Goal: Task Accomplishment & Management: Complete application form

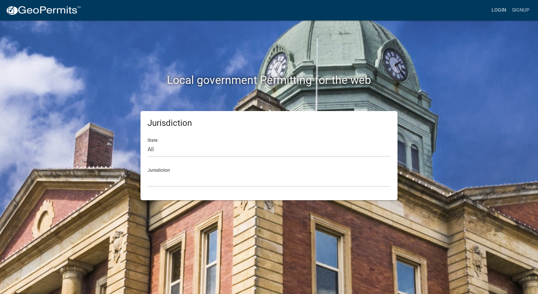
click at [505, 10] on link "Login" at bounding box center [499, 10] width 20 height 13
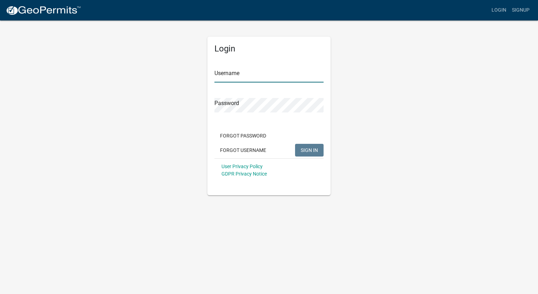
click at [243, 71] on input "Username" at bounding box center [269, 75] width 109 height 14
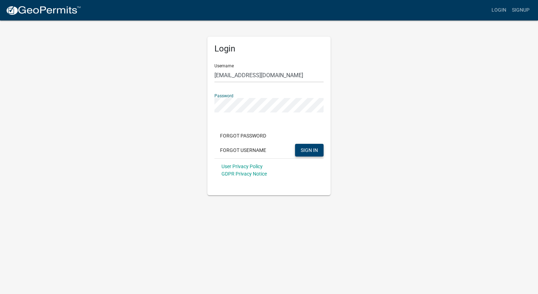
click at [304, 152] on span "SIGN IN" at bounding box center [309, 150] width 17 height 6
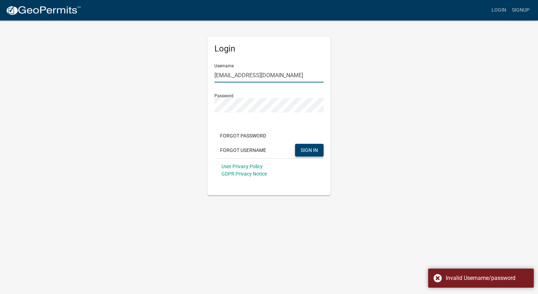
click at [304, 75] on input "[EMAIL_ADDRESS][DOMAIN_NAME]" at bounding box center [269, 75] width 109 height 14
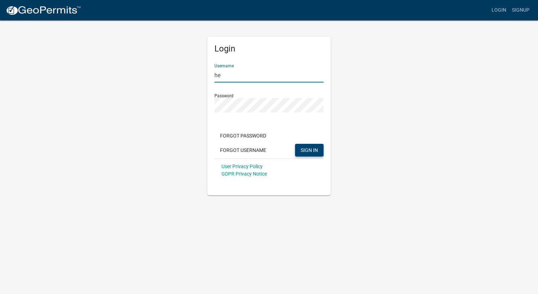
type input "h"
type input "alberto11110"
click at [311, 149] on span "SIGN IN" at bounding box center [309, 150] width 17 height 6
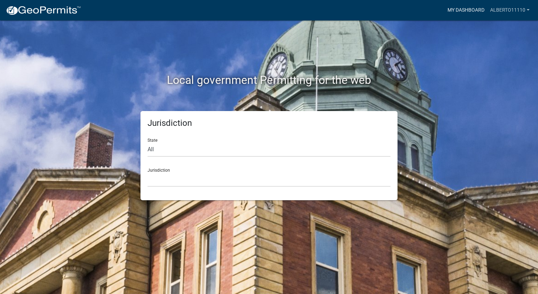
click at [469, 11] on link "My Dashboard" at bounding box center [466, 10] width 43 height 13
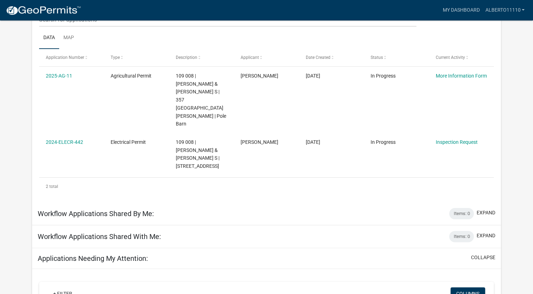
scroll to position [103, 0]
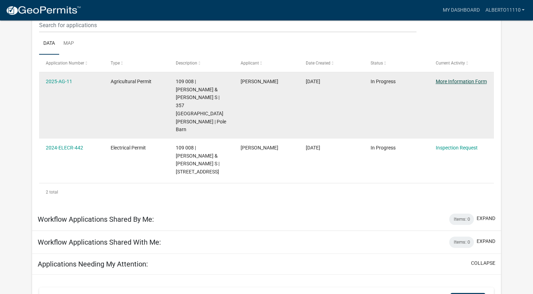
click at [451, 81] on link "More Information Form" at bounding box center [460, 82] width 51 height 6
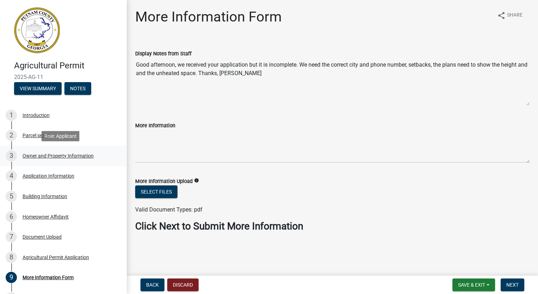
click at [42, 157] on div "Owner and Property Information" at bounding box center [58, 155] width 71 height 5
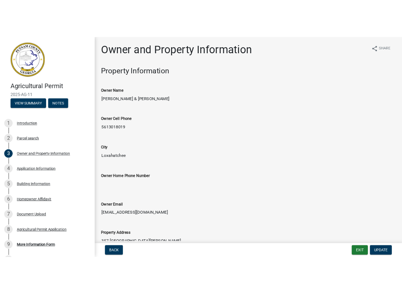
scroll to position [70, 0]
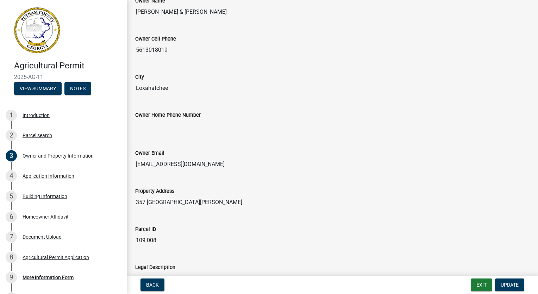
click at [176, 88] on input "Loxahatchee" at bounding box center [332, 88] width 395 height 14
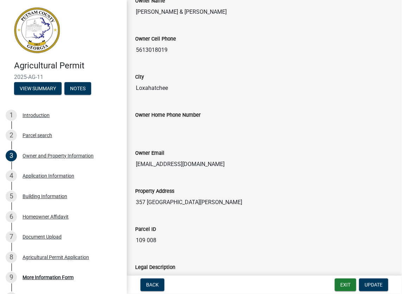
click at [167, 95] on div "City [GEOGRAPHIC_DATA]" at bounding box center [264, 82] width 269 height 38
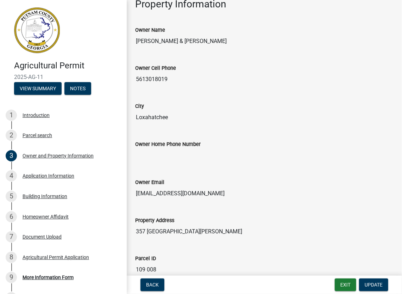
scroll to position [0, 0]
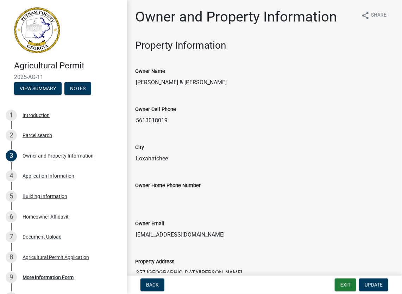
click at [169, 154] on input "Loxahatchee" at bounding box center [264, 159] width 259 height 14
click at [178, 159] on input "Loxahatchee" at bounding box center [264, 159] width 259 height 14
click at [178, 158] on input "Loxahatchee" at bounding box center [264, 159] width 259 height 14
click at [197, 162] on input "Loxahatchee" at bounding box center [264, 159] width 259 height 14
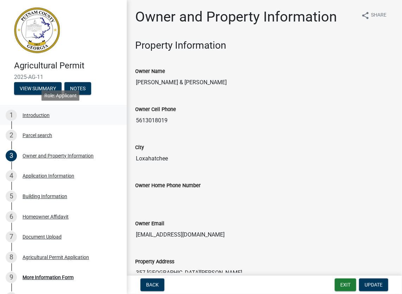
click at [39, 115] on div "Introduction" at bounding box center [36, 115] width 27 height 5
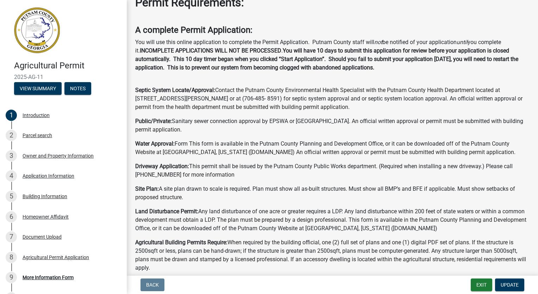
scroll to position [141, 0]
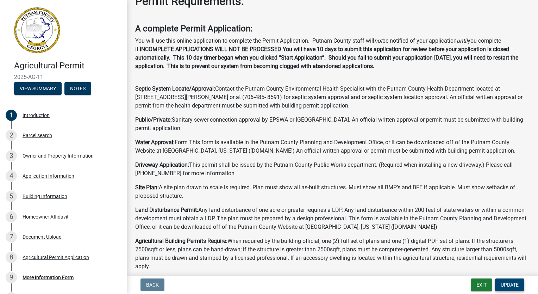
click at [512, 287] on span "Update" at bounding box center [510, 285] width 18 height 6
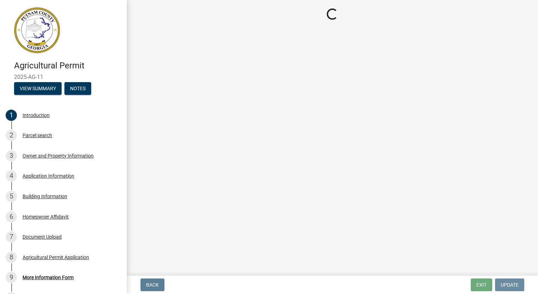
scroll to position [0, 0]
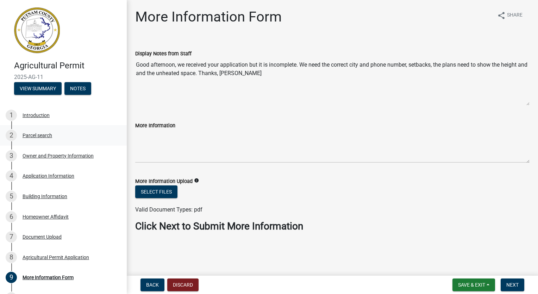
click at [42, 141] on div "2 Parcel search" at bounding box center [61, 135] width 110 height 11
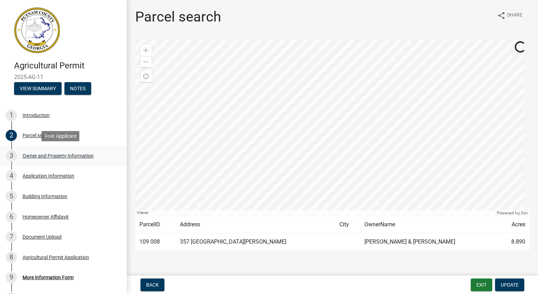
click at [51, 154] on div "Owner and Property Information" at bounding box center [58, 155] width 71 height 5
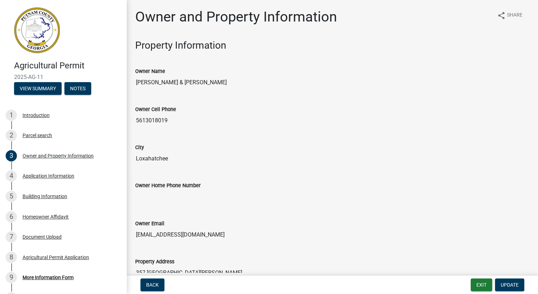
click at [172, 156] on input "Loxahatchee" at bounding box center [332, 159] width 395 height 14
click at [176, 159] on input "Loxahatchee" at bounding box center [332, 159] width 395 height 14
click at [511, 282] on button "Update" at bounding box center [509, 284] width 29 height 13
click at [513, 284] on span "Update" at bounding box center [510, 285] width 18 height 6
click at [164, 153] on input "Loxahatchee" at bounding box center [332, 159] width 395 height 14
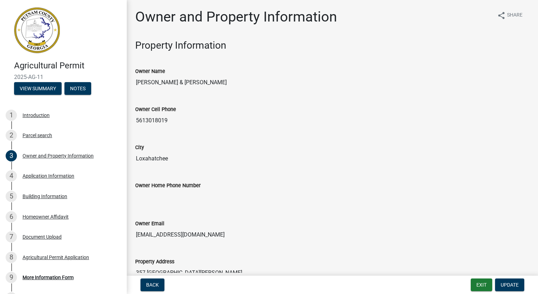
click at [179, 159] on input "Loxahatchee" at bounding box center [332, 159] width 395 height 14
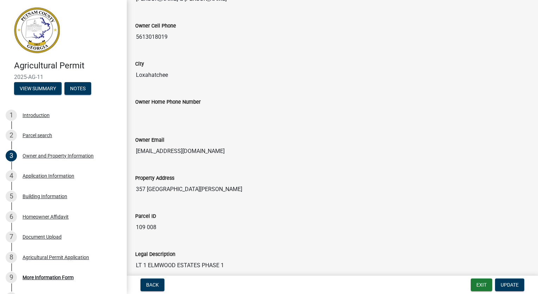
scroll to position [27, 0]
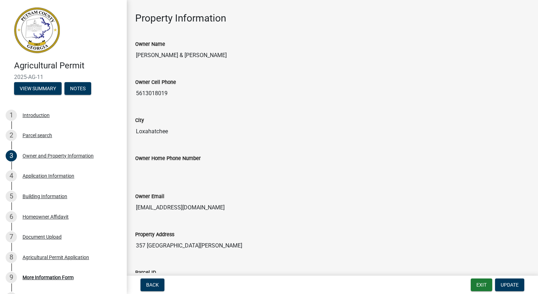
click at [184, 129] on input "Loxahatchee" at bounding box center [332, 131] width 395 height 14
click at [183, 129] on input "Loxahatchee" at bounding box center [332, 131] width 395 height 14
click at [182, 130] on input "Loxahatchee" at bounding box center [332, 131] width 395 height 14
drag, startPoint x: 178, startPoint y: 131, endPoint x: 163, endPoint y: 131, distance: 14.8
click at [170, 131] on input "Loxahatchee" at bounding box center [332, 131] width 395 height 14
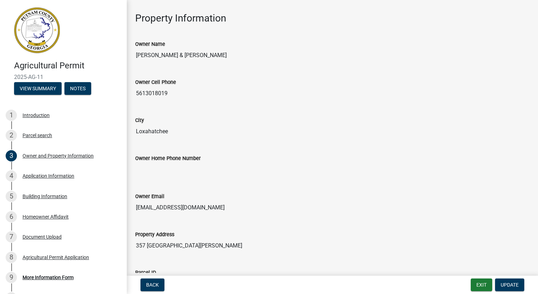
click at [163, 131] on input "Loxahatchee" at bounding box center [332, 131] width 395 height 14
click at [159, 132] on input "Loxahatchee" at bounding box center [332, 131] width 395 height 14
click at [515, 285] on span "Update" at bounding box center [510, 285] width 18 height 6
click at [179, 130] on input "Loxahatchee" at bounding box center [332, 131] width 395 height 14
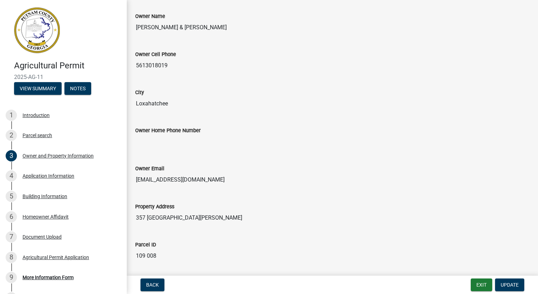
scroll to position [55, 0]
click at [183, 97] on input "Loxahatchee" at bounding box center [332, 104] width 395 height 14
click at [182, 104] on input "Loxahatchee" at bounding box center [332, 104] width 395 height 14
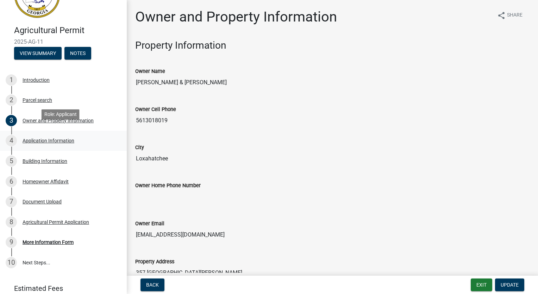
scroll to position [63, 0]
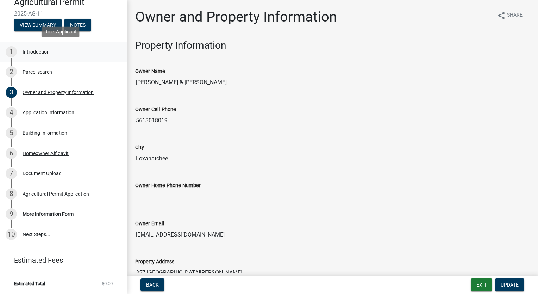
click at [33, 50] on div "Introduction" at bounding box center [36, 51] width 27 height 5
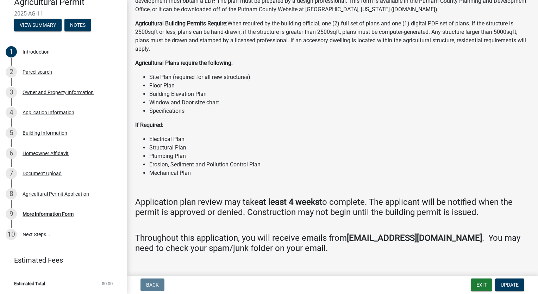
scroll to position [360, 0]
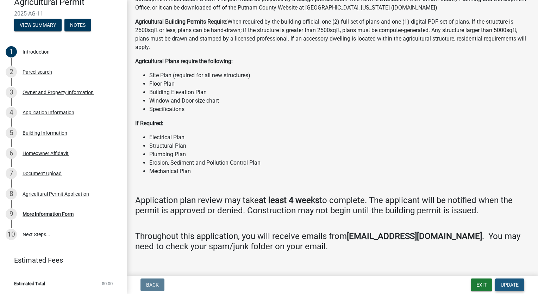
click at [502, 280] on button "Update" at bounding box center [509, 284] width 29 height 13
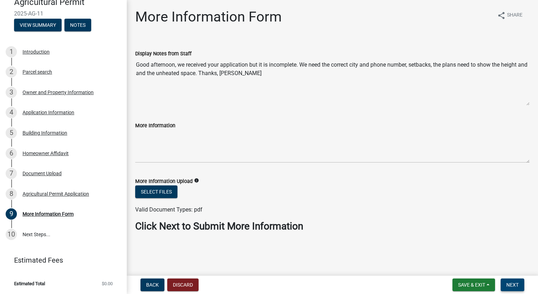
click at [508, 286] on span "Next" at bounding box center [513, 285] width 12 height 6
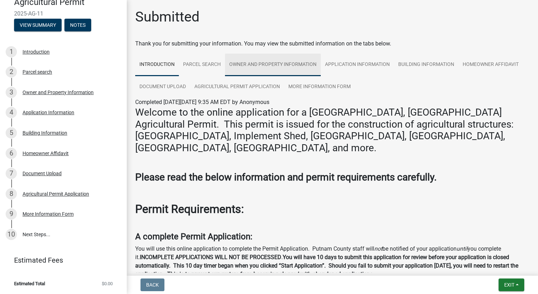
click at [264, 64] on link "Owner and Property Information" at bounding box center [273, 65] width 96 height 23
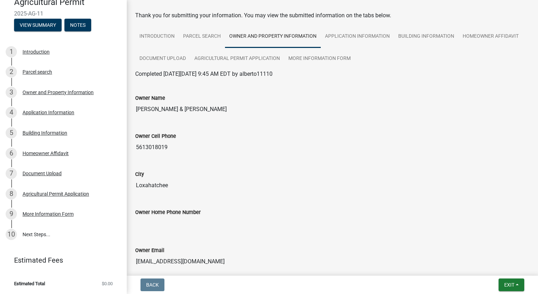
scroll to position [70, 0]
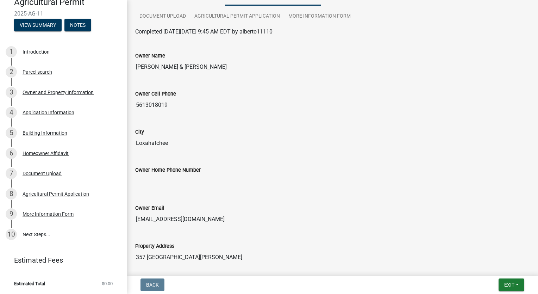
click at [165, 140] on input "Loxahatchee" at bounding box center [332, 143] width 395 height 14
click at [192, 146] on input "Loxahatchee" at bounding box center [332, 143] width 395 height 14
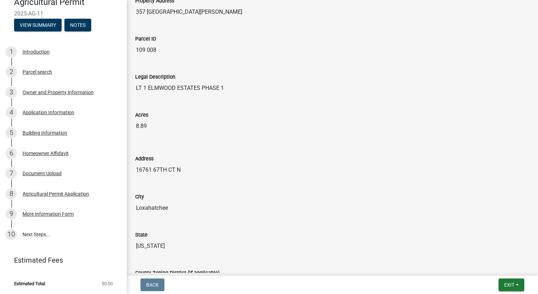
scroll to position [175, 0]
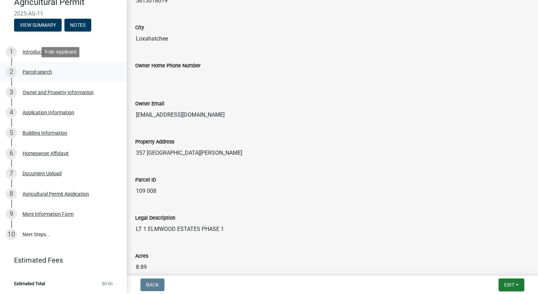
click at [30, 73] on div "Parcel search" at bounding box center [38, 71] width 30 height 5
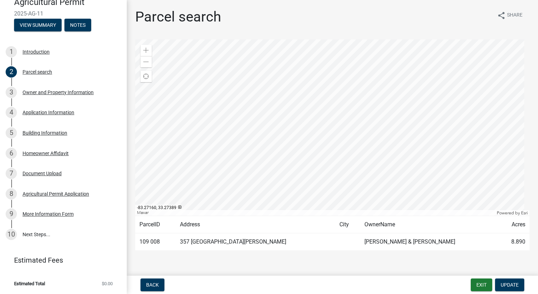
scroll to position [5, 0]
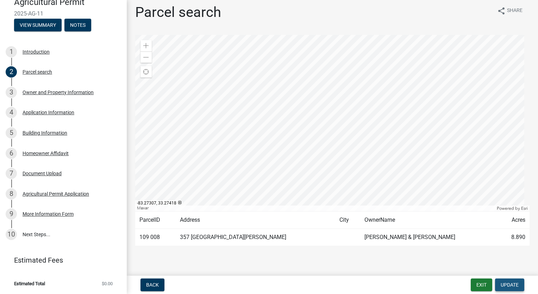
click at [508, 287] on span "Update" at bounding box center [510, 285] width 18 height 6
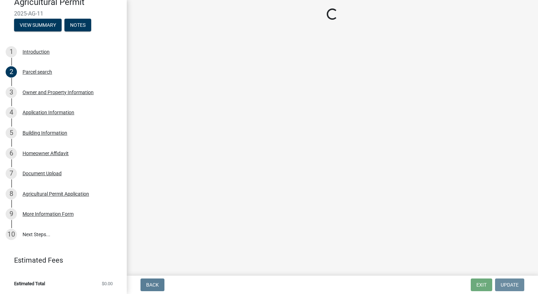
scroll to position [0, 0]
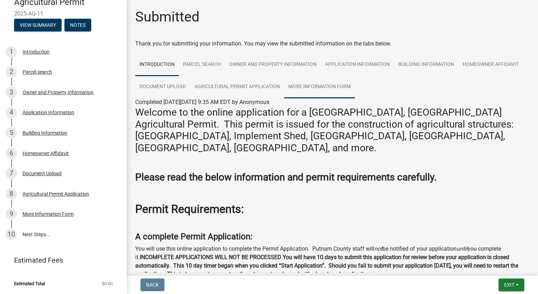
click at [319, 86] on link "More Information Form" at bounding box center [319, 87] width 71 height 23
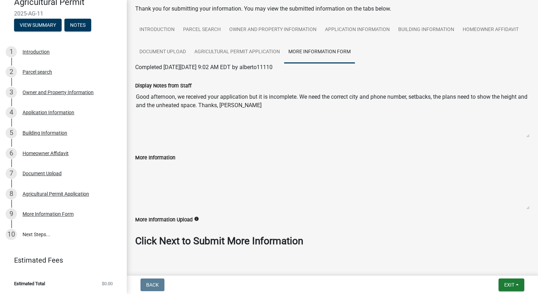
scroll to position [35, 0]
click at [187, 159] on div "More Information" at bounding box center [332, 157] width 395 height 8
click at [181, 171] on textarea "More Information" at bounding box center [332, 185] width 395 height 48
click at [174, 184] on textarea "More Information" at bounding box center [332, 185] width 395 height 48
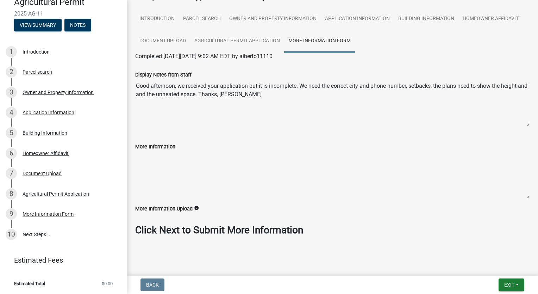
scroll to position [50, 0]
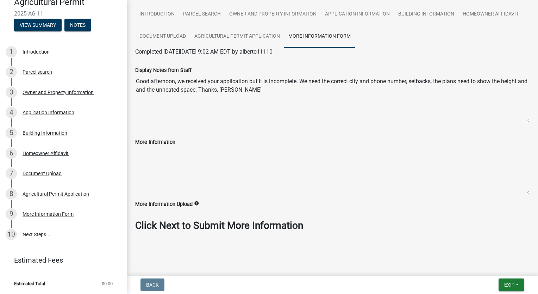
click at [230, 174] on textarea "More Information" at bounding box center [332, 170] width 395 height 48
click at [205, 152] on textarea "More Information" at bounding box center [332, 170] width 395 height 48
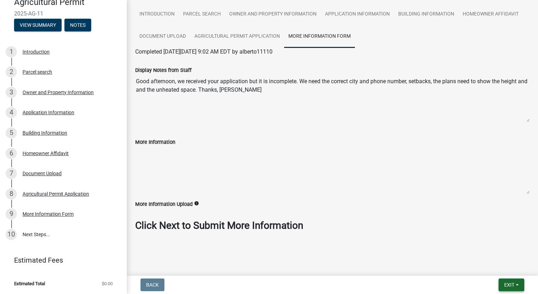
click at [511, 286] on span "Exit" at bounding box center [510, 285] width 10 height 6
click at [365, 221] on h3 "Click Next to Submit More Information" at bounding box center [332, 226] width 395 height 12
click at [53, 214] on div "More Information Form" at bounding box center [48, 213] width 51 height 5
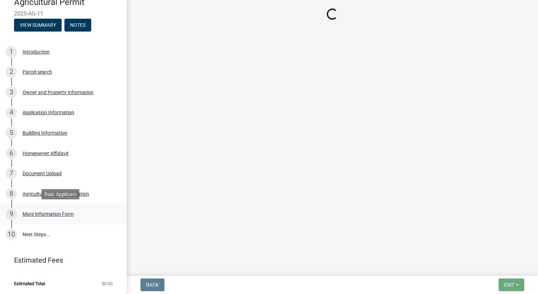
scroll to position [0, 0]
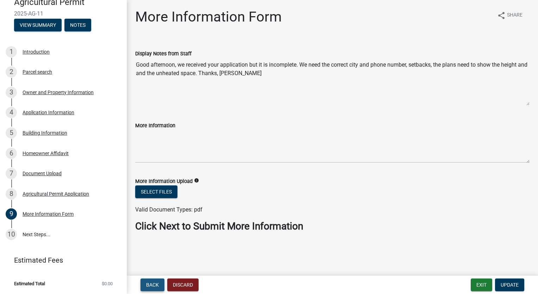
click at [156, 287] on span "Back" at bounding box center [152, 285] width 13 height 6
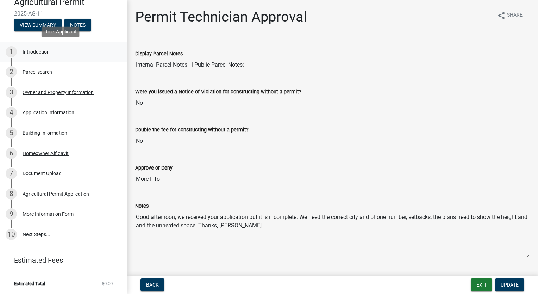
click at [34, 53] on div "Introduction" at bounding box center [36, 51] width 27 height 5
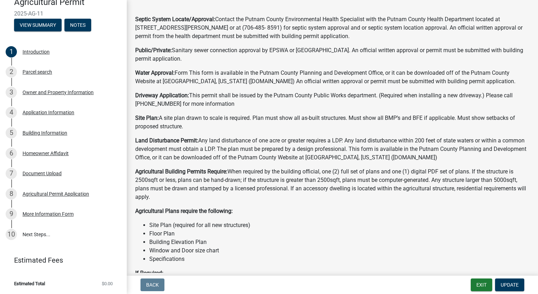
scroll to position [211, 0]
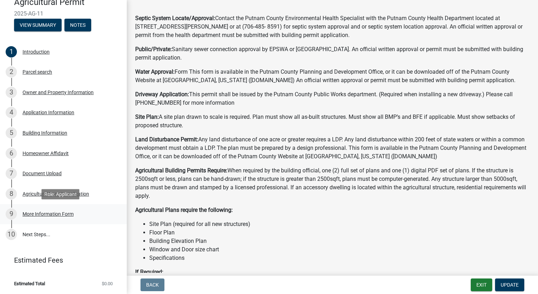
click at [59, 216] on div "9 More Information Form" at bounding box center [61, 213] width 110 height 11
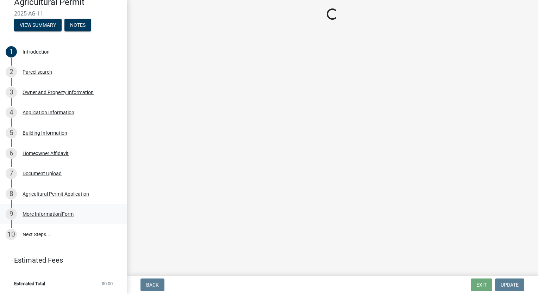
scroll to position [0, 0]
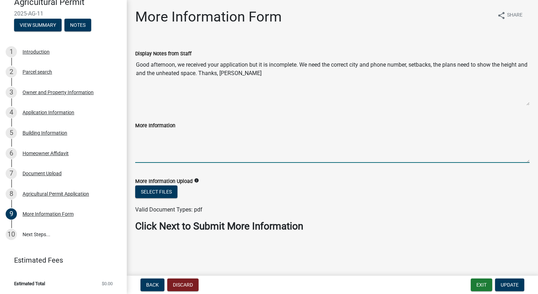
click at [240, 151] on textarea "More Information" at bounding box center [332, 146] width 395 height 33
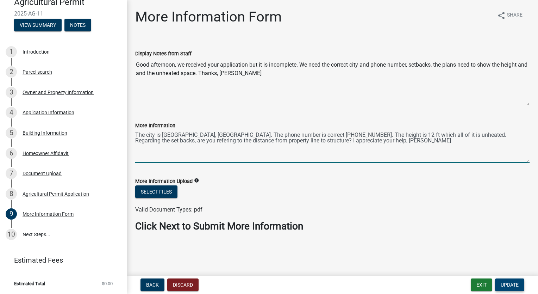
type textarea "The city is [GEOGRAPHIC_DATA], [GEOGRAPHIC_DATA]. The phone number is correct […"
click at [515, 286] on span "Update" at bounding box center [510, 285] width 18 height 6
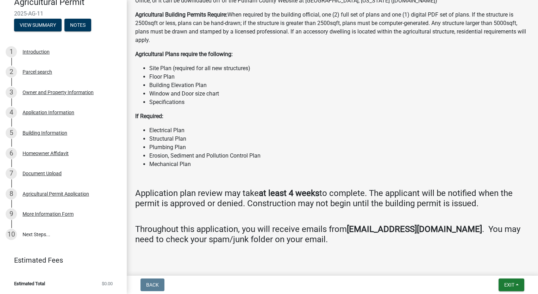
scroll to position [435, 0]
